Goal: Understand process/instructions: Learn how to perform a task or action

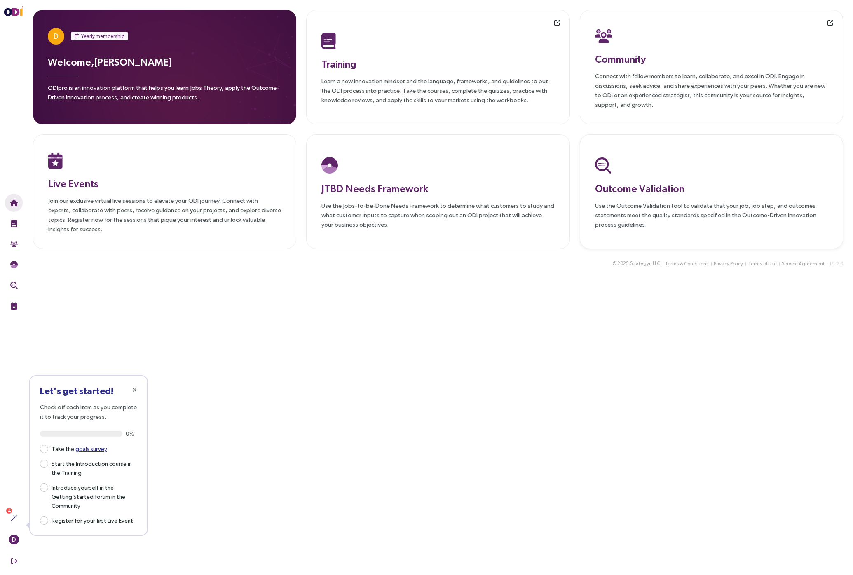
click at [630, 230] on div "Outcome Validation Use the Outcome Validation tool to validate that your job, j…" at bounding box center [711, 191] width 263 height 115
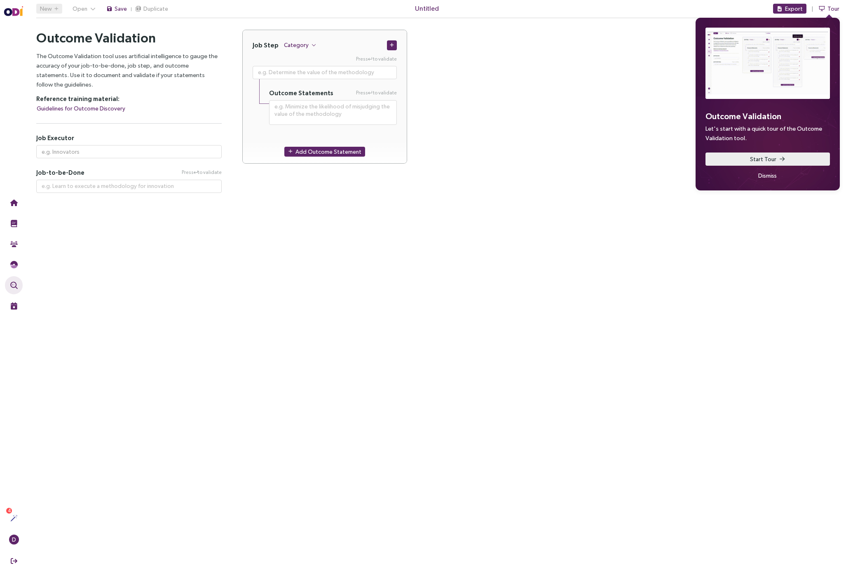
click at [719, 159] on button "Start Tour" at bounding box center [768, 158] width 124 height 13
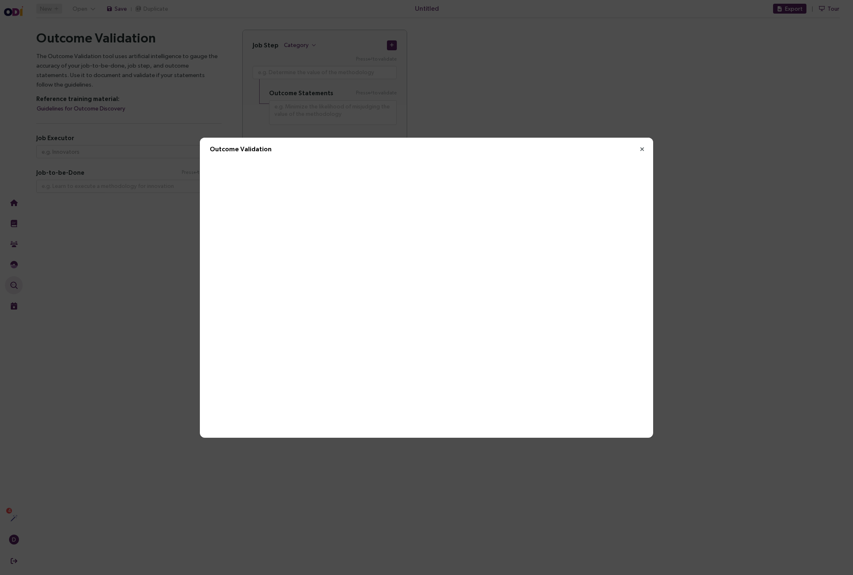
click at [642, 148] on icon "Close" at bounding box center [641, 148] width 7 height 7
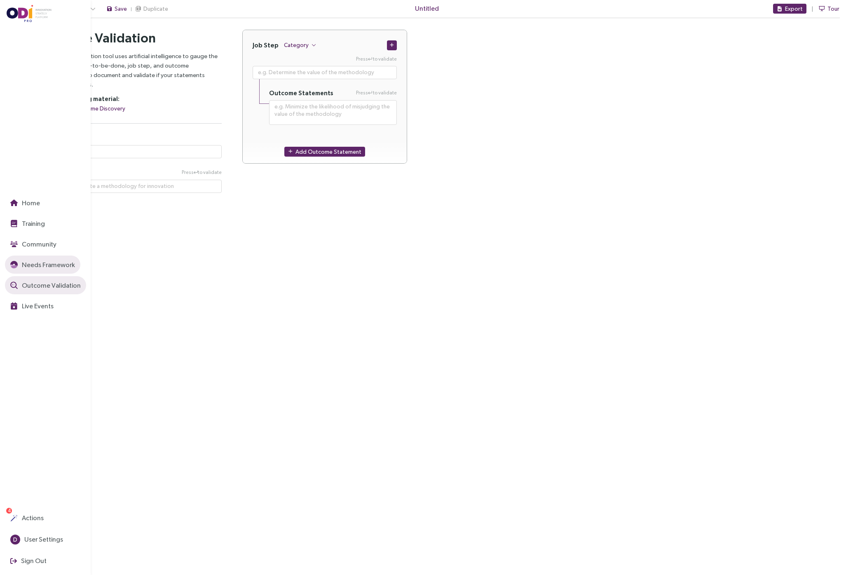
click at [28, 267] on span "Needs Framework" at bounding box center [47, 265] width 55 height 10
